Goal: Information Seeking & Learning: Learn about a topic

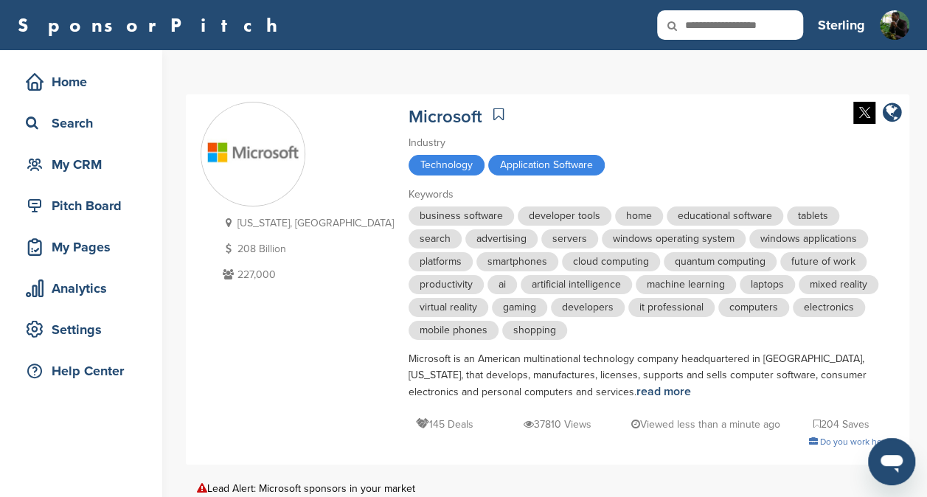
click at [767, 18] on input "text" at bounding box center [730, 25] width 146 height 30
type input "**********"
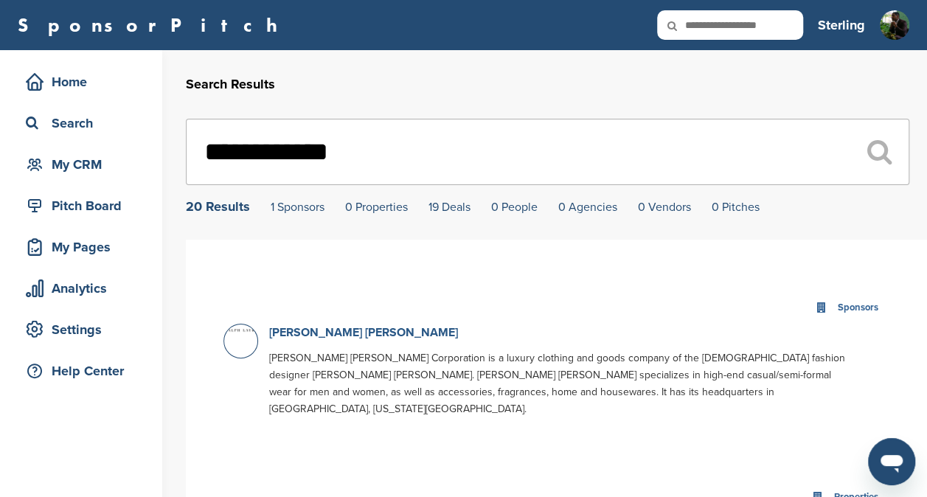
click at [328, 332] on link "[PERSON_NAME] [PERSON_NAME]" at bounding box center [363, 332] width 189 height 15
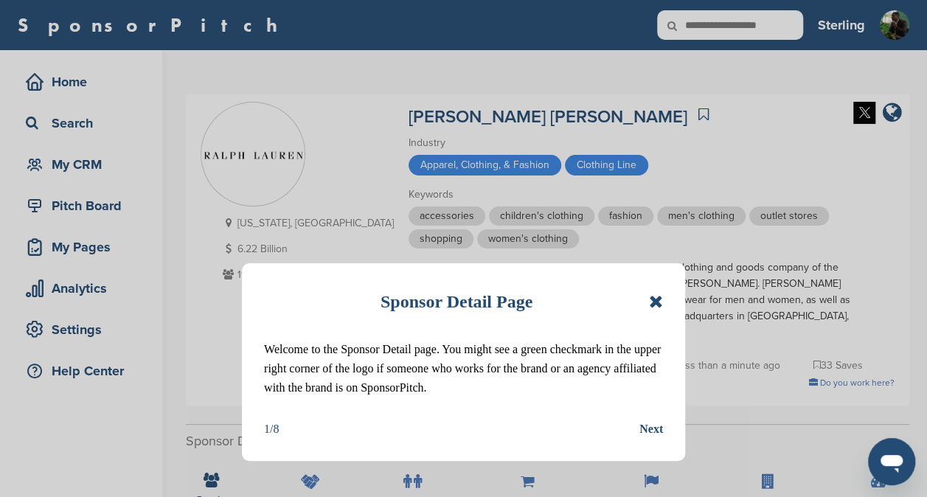
click at [660, 293] on icon at bounding box center [656, 302] width 14 height 18
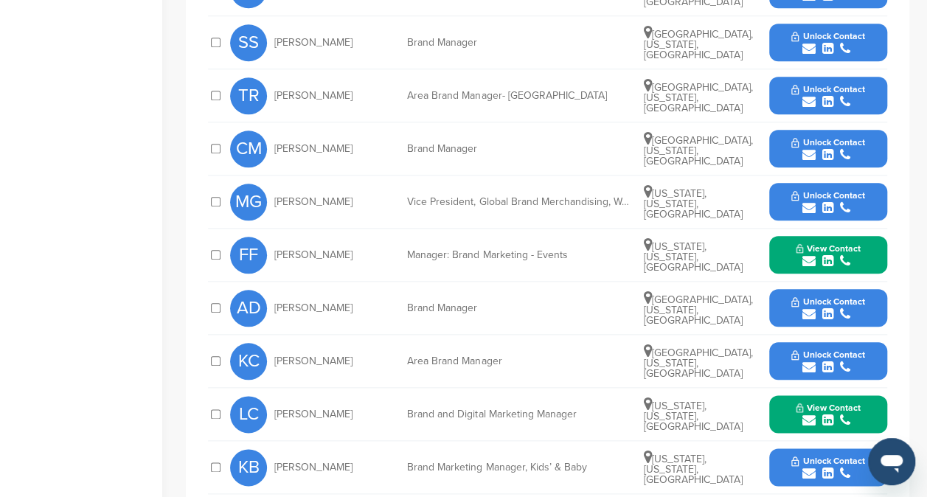
scroll to position [655, 0]
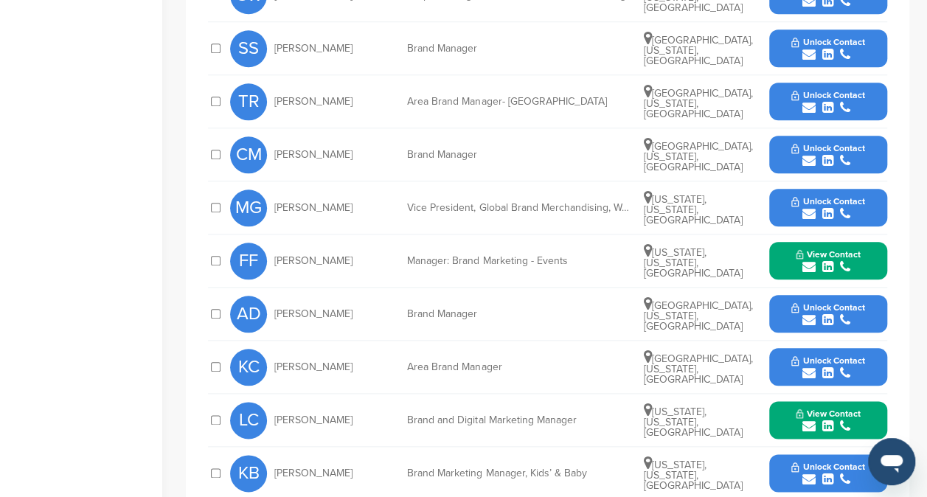
click at [832, 154] on icon "submit" at bounding box center [828, 160] width 11 height 13
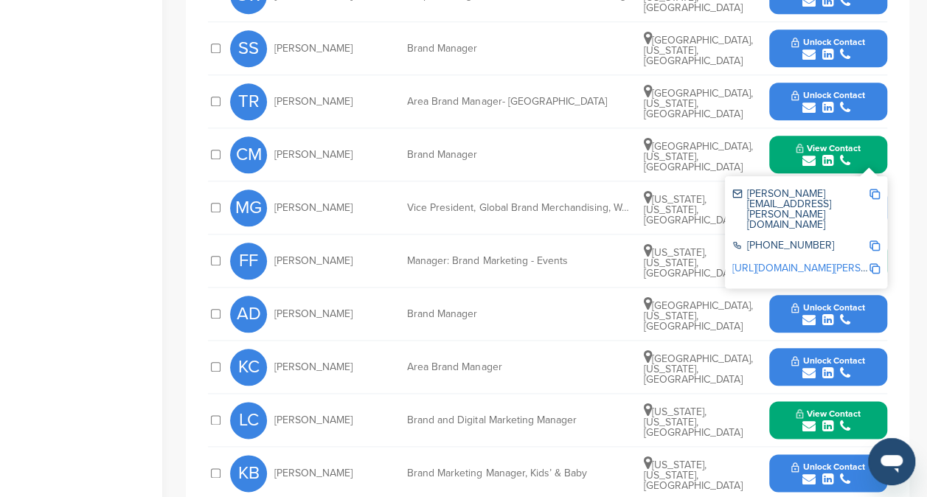
click at [873, 189] on img at bounding box center [875, 194] width 10 height 10
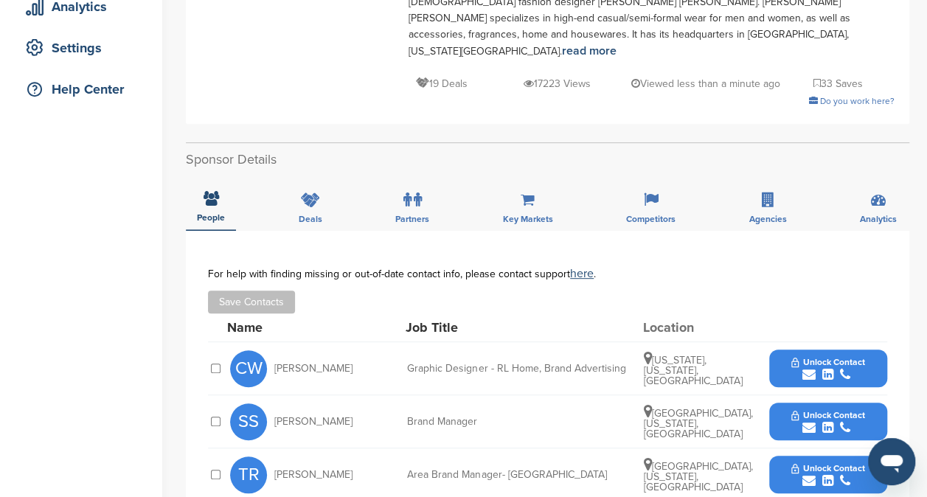
scroll to position [0, 0]
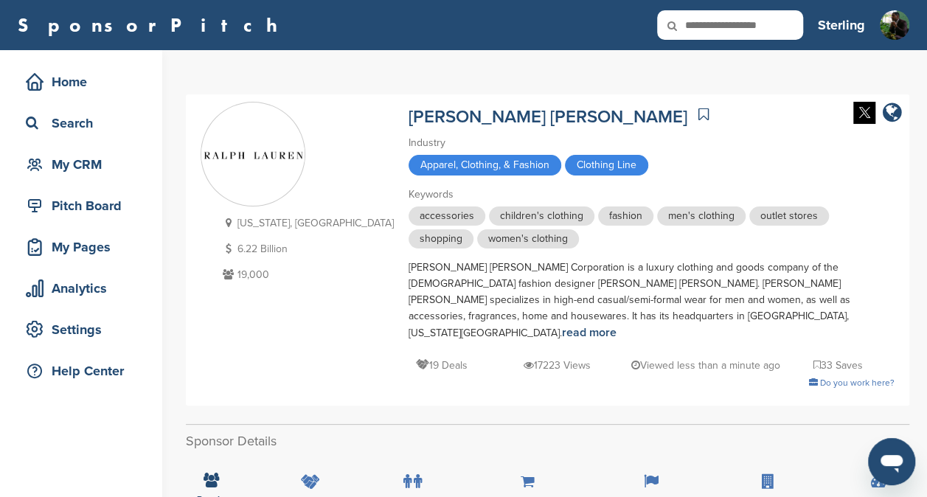
click at [736, 27] on input "text" at bounding box center [730, 25] width 146 height 30
type input "****"
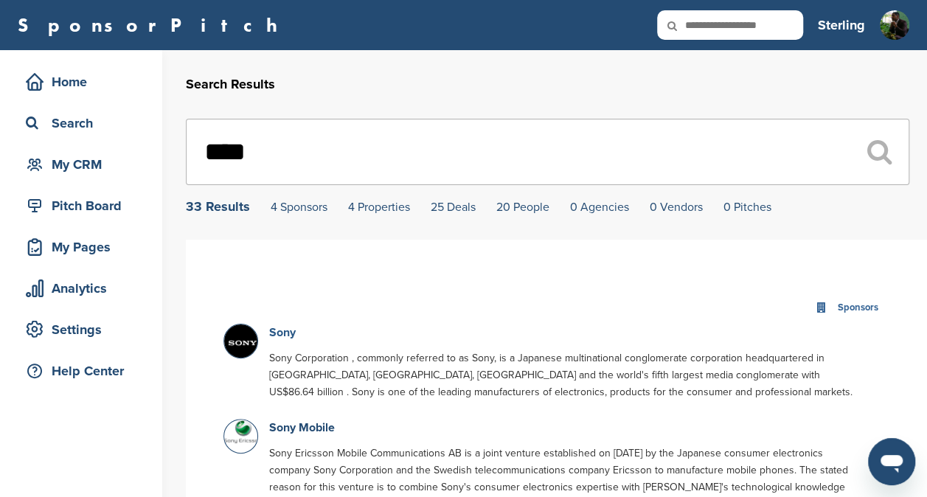
click at [283, 328] on link "Sony" at bounding box center [282, 332] width 27 height 15
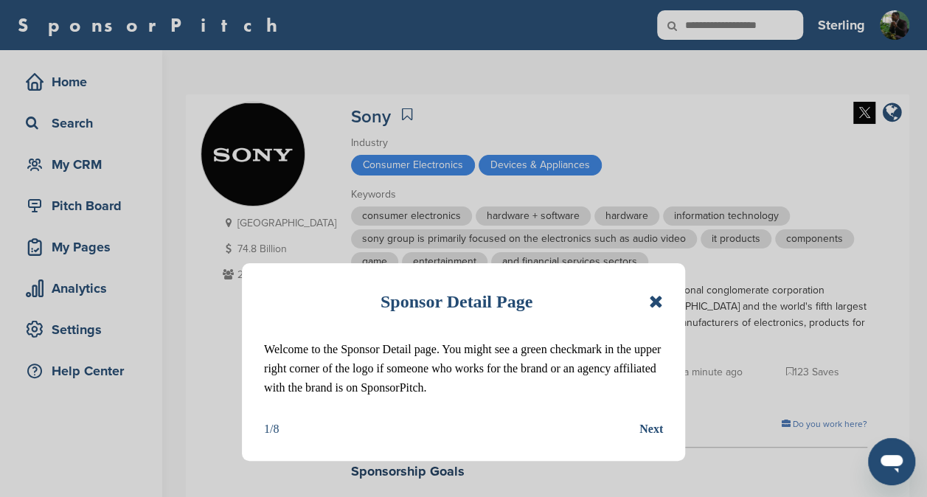
click at [668, 301] on div "Sponsor Detail Page Welcome to the Sponsor Detail page. You might see a green c…" at bounding box center [463, 362] width 443 height 198
click at [660, 301] on icon at bounding box center [656, 302] width 14 height 18
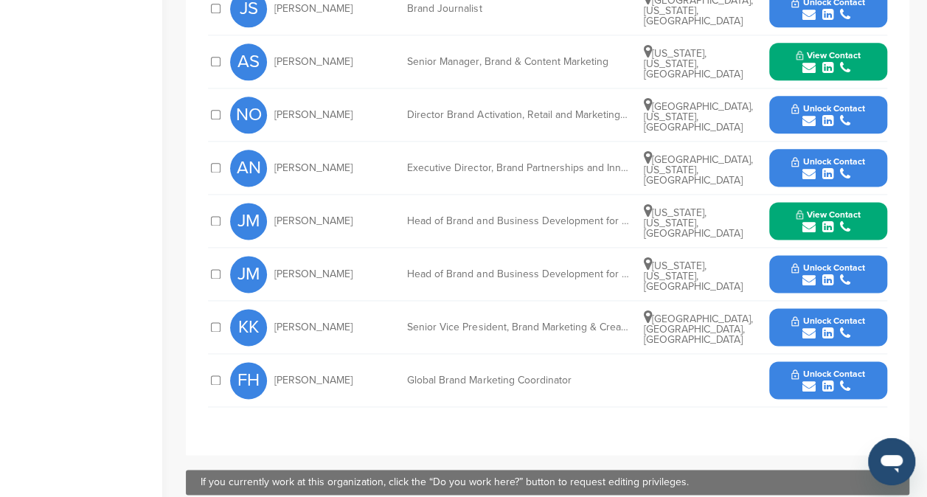
scroll to position [860, 0]
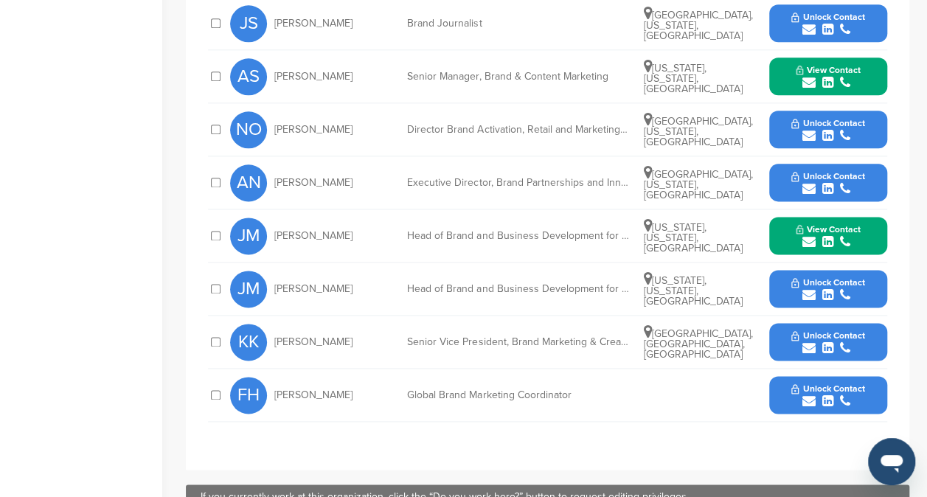
click at [840, 245] on icon "submit" at bounding box center [845, 241] width 10 height 13
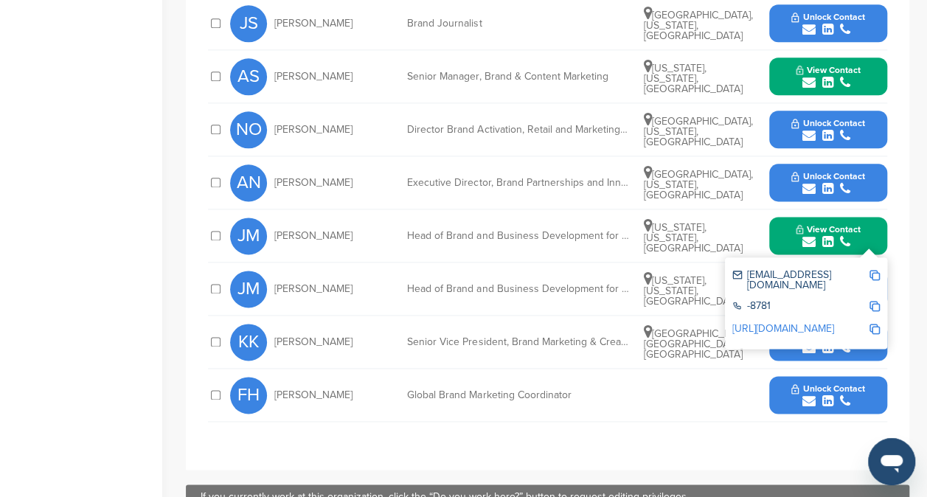
click at [877, 277] on img at bounding box center [875, 275] width 10 height 10
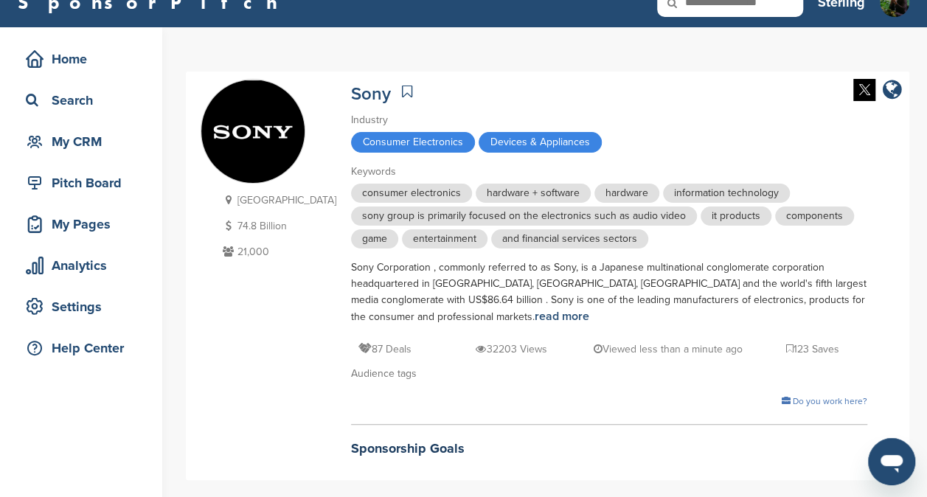
scroll to position [0, 0]
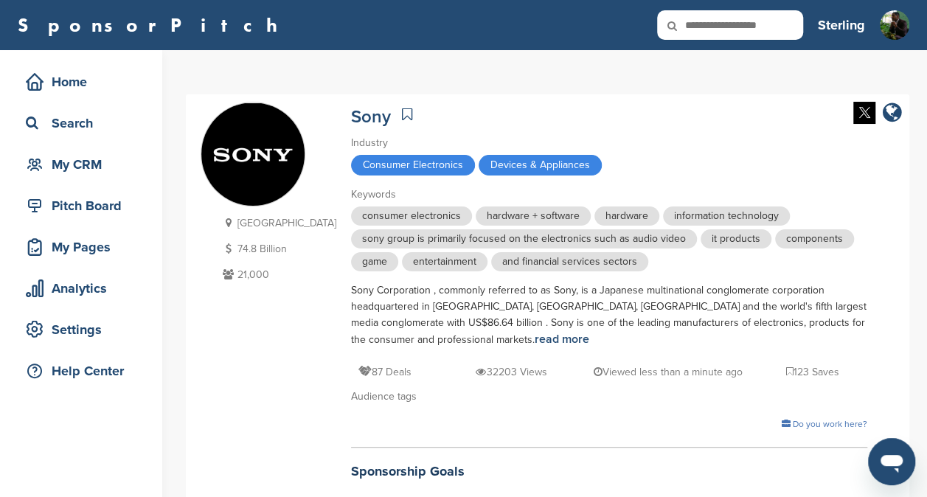
click at [766, 27] on input "text" at bounding box center [730, 25] width 146 height 30
type input "***"
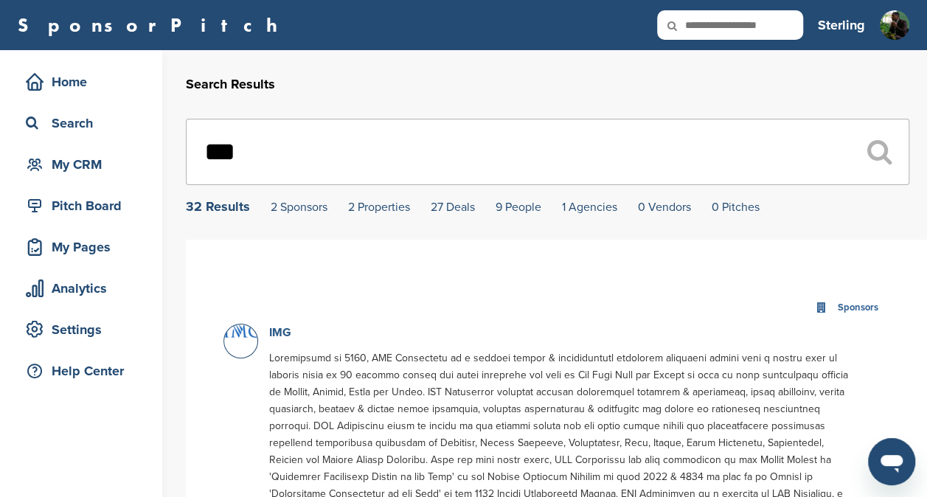
click at [275, 331] on link "IMG" at bounding box center [280, 332] width 22 height 15
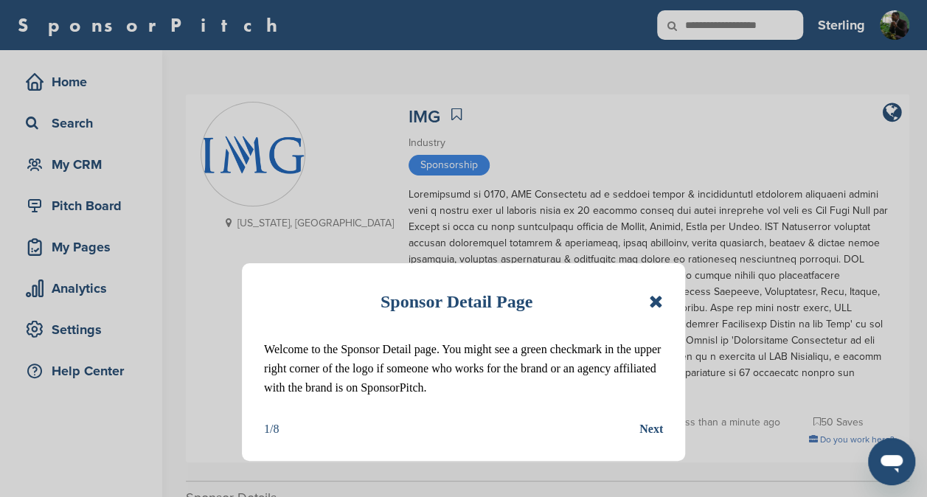
click at [654, 294] on icon at bounding box center [656, 302] width 14 height 18
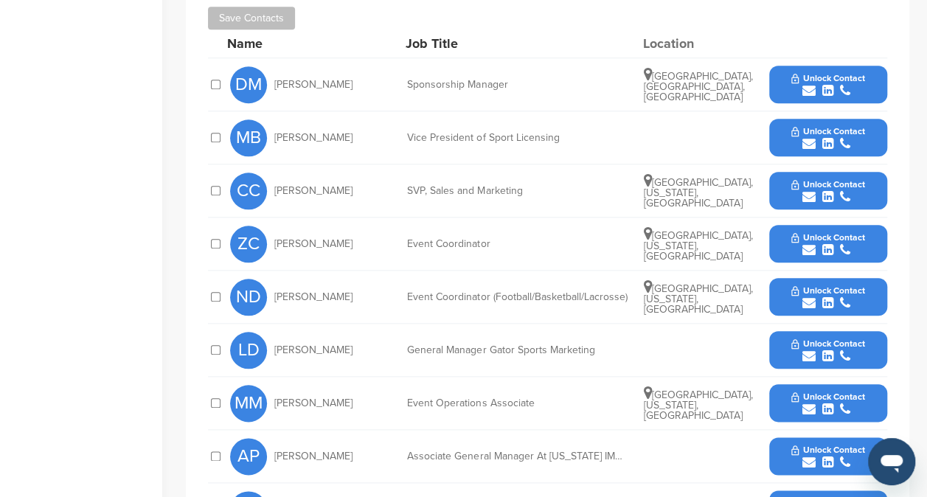
scroll to position [624, 0]
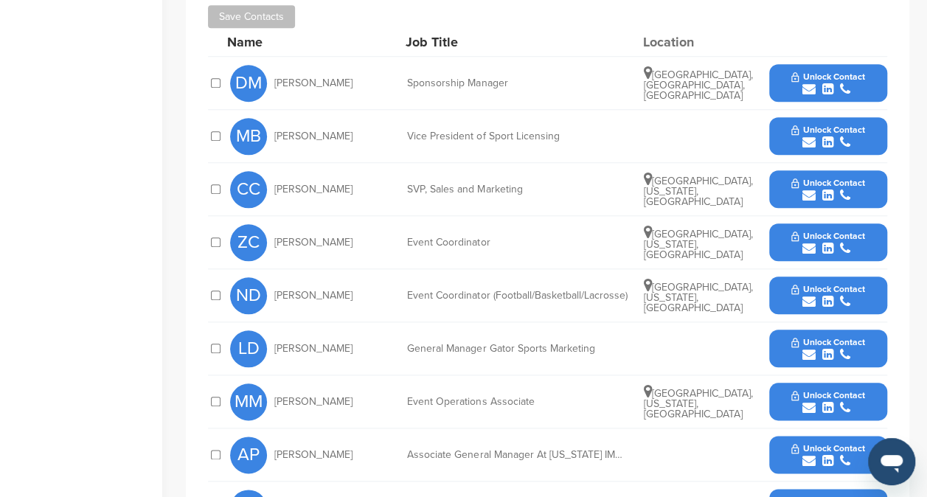
click at [797, 295] on div "submit" at bounding box center [828, 302] width 73 height 14
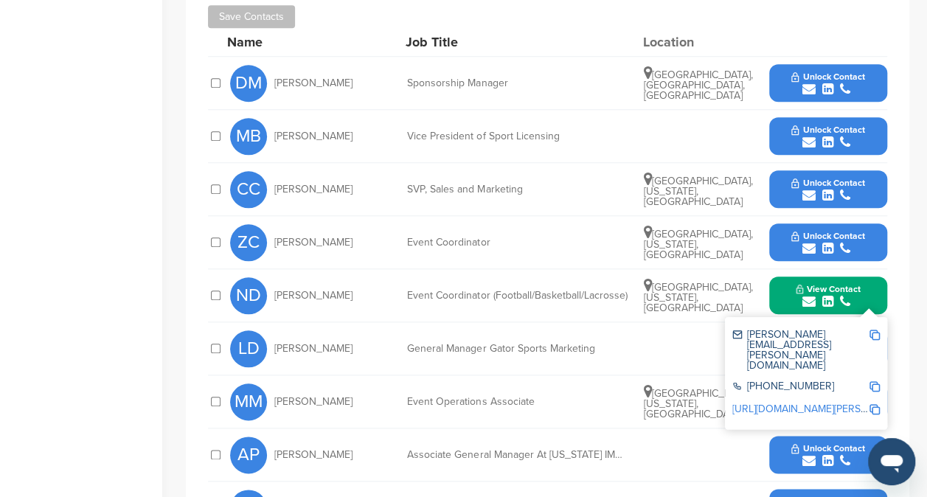
click at [877, 330] on img at bounding box center [875, 335] width 10 height 10
